Goal: Entertainment & Leisure: Consume media (video, audio)

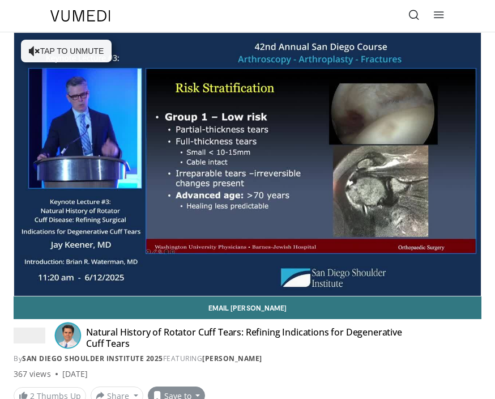
click at [171, 392] on button "Save to" at bounding box center [177, 396] width 58 height 18
